Goal: Information Seeking & Learning: Learn about a topic

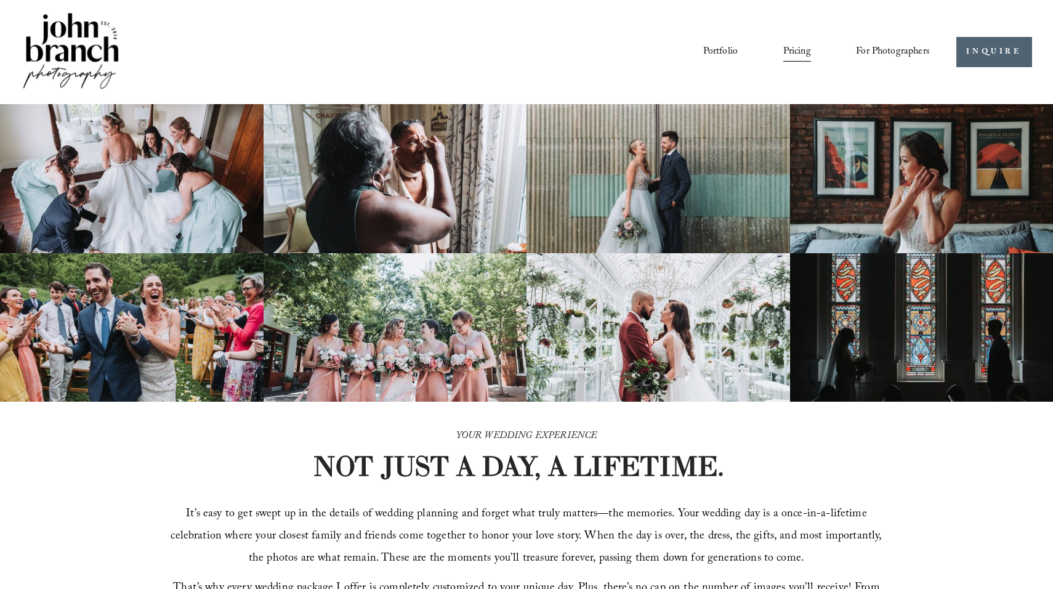
click at [74, 46] on img at bounding box center [71, 51] width 100 height 83
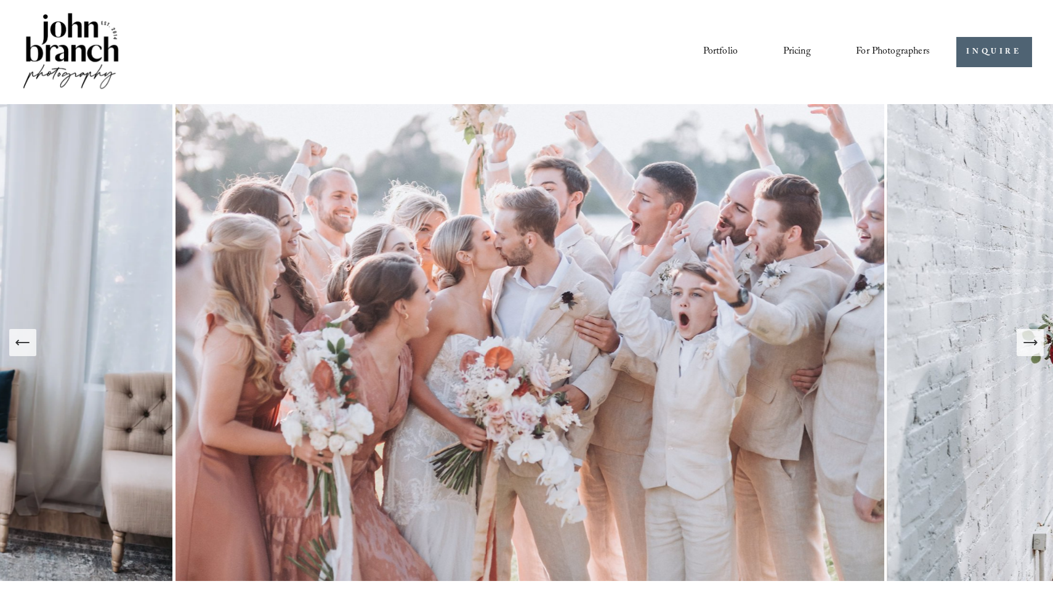
click at [714, 50] on link "Portfolio" at bounding box center [720, 51] width 34 height 21
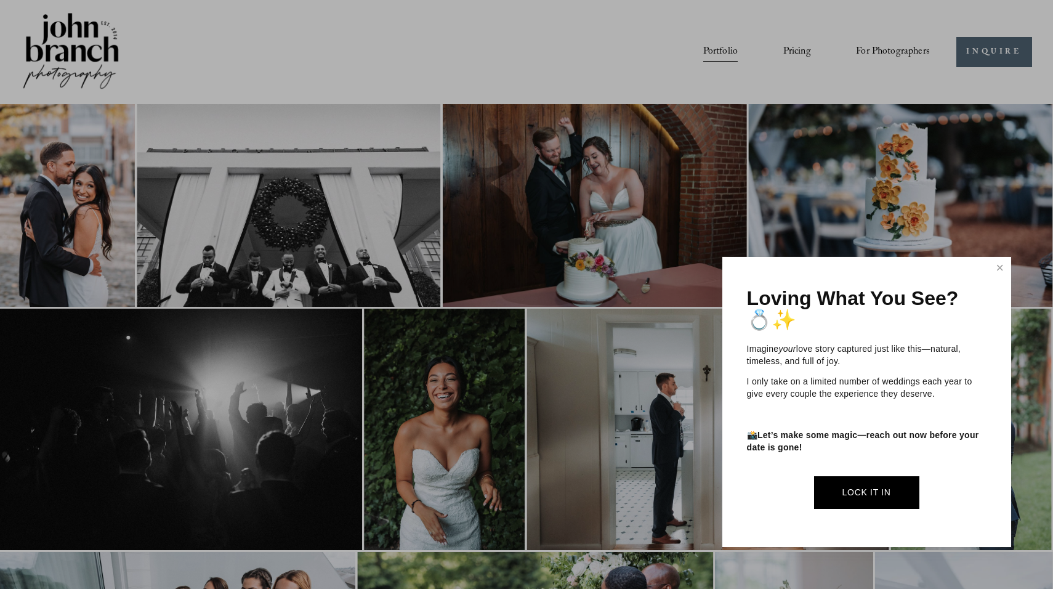
click at [806, 50] on div at bounding box center [526, 294] width 1053 height 589
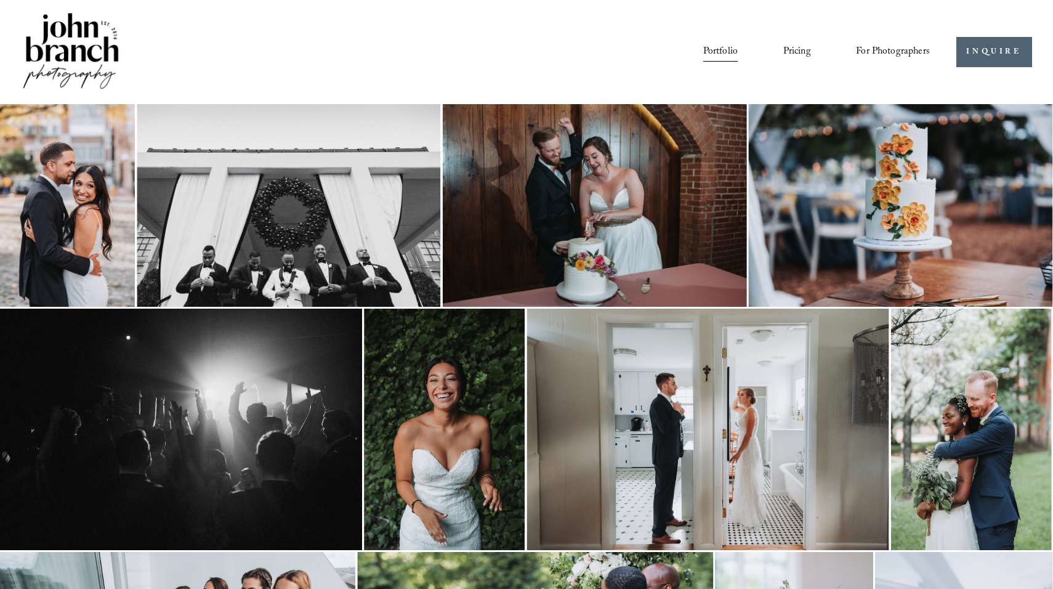
click at [806, 50] on link "Pricing" at bounding box center [797, 51] width 28 height 21
